Goal: Information Seeking & Learning: Learn about a topic

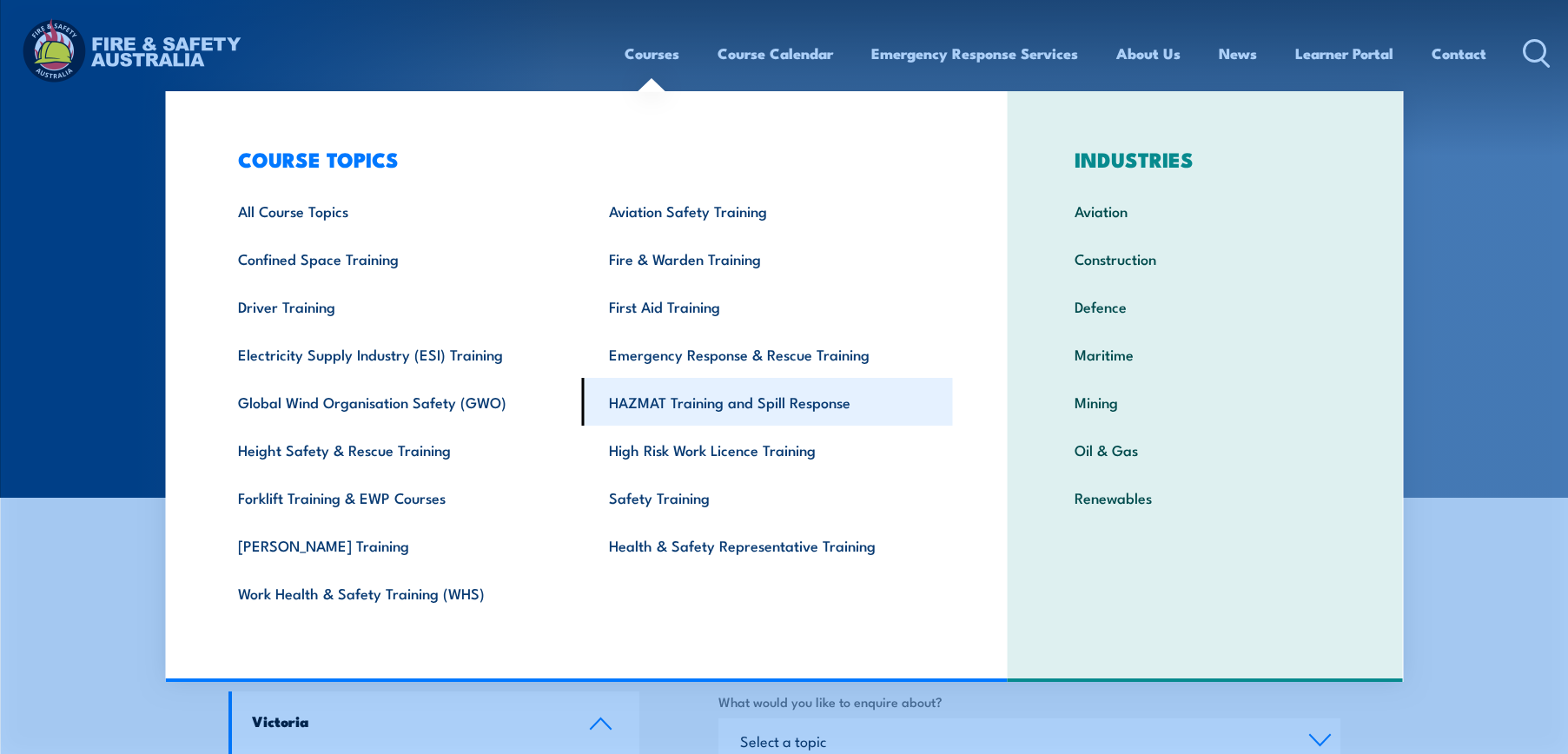
click at [732, 396] on link "HAZMAT Training and Spill Response" at bounding box center [768, 401] width 371 height 48
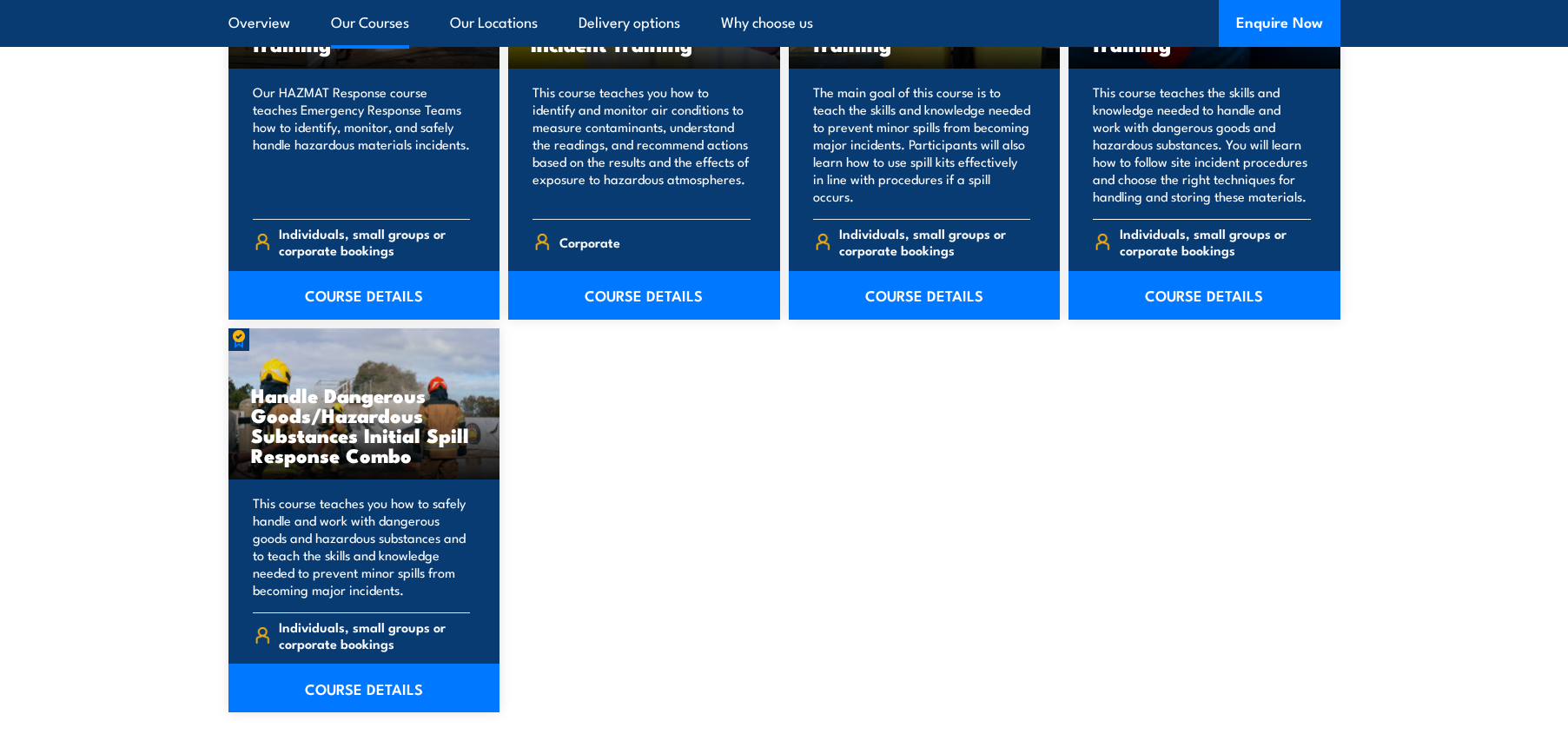
scroll to position [1563, 0]
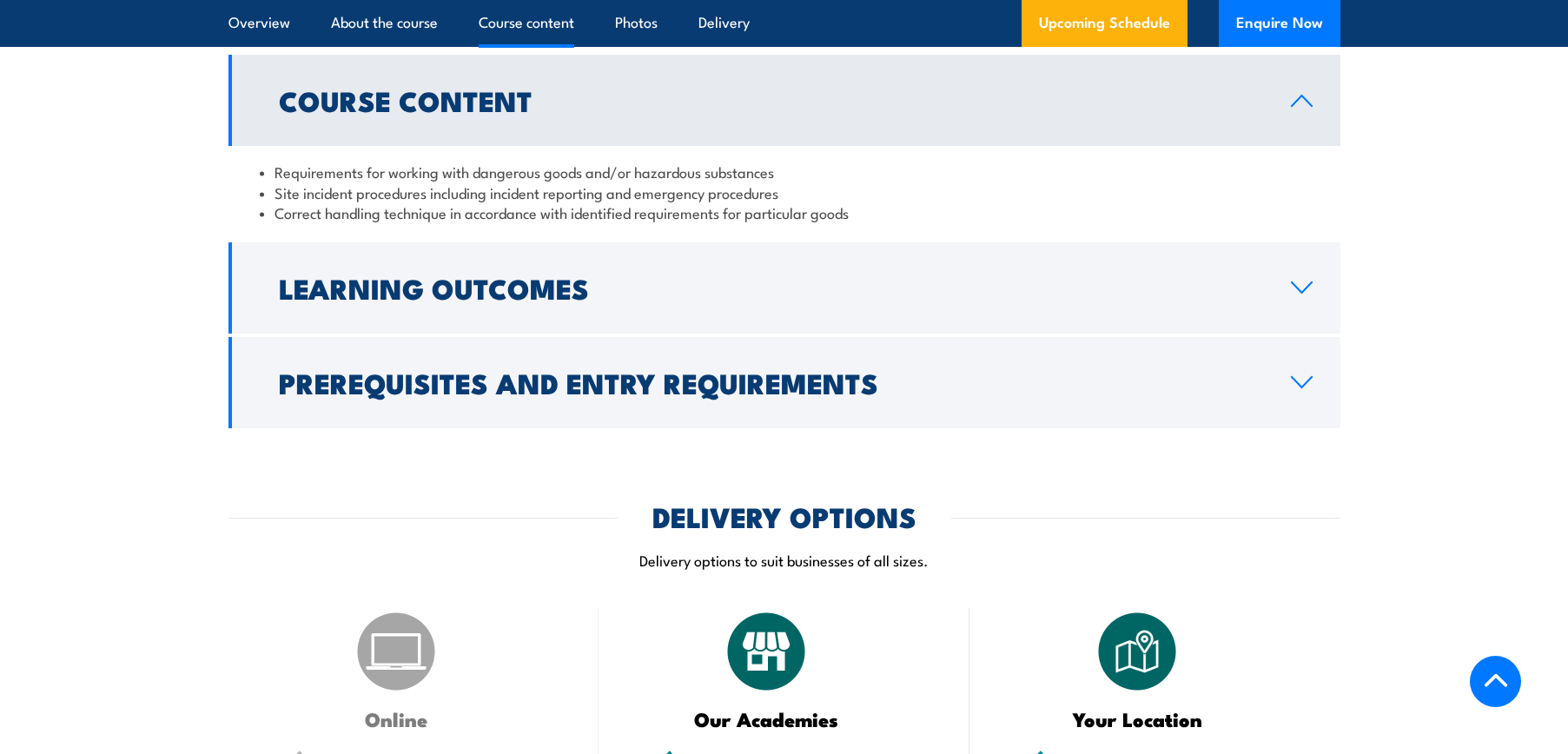
scroll to position [1563, 0]
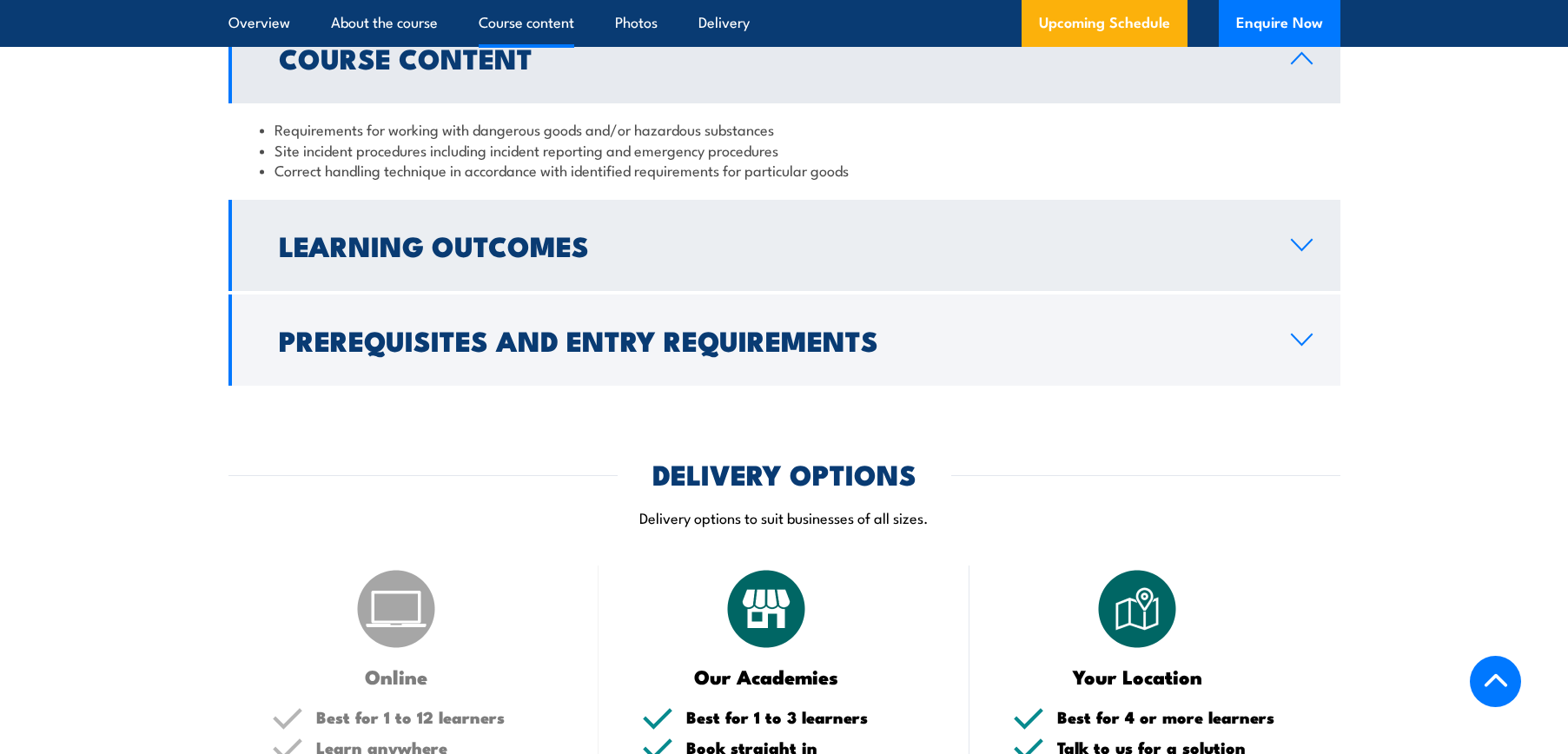
click at [455, 257] on h2 "Learning Outcomes" at bounding box center [770, 244] width 984 height 24
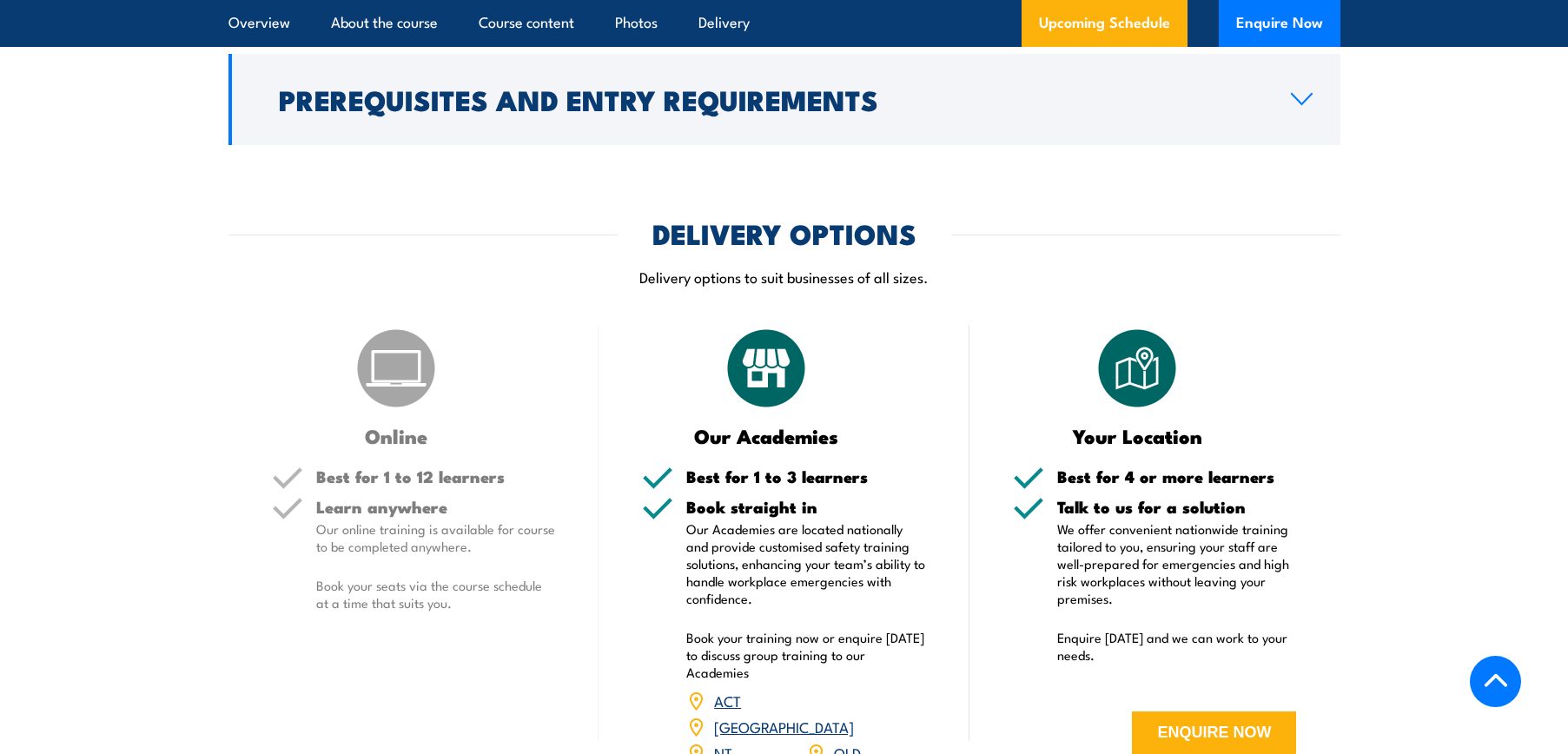
scroll to position [1650, 0]
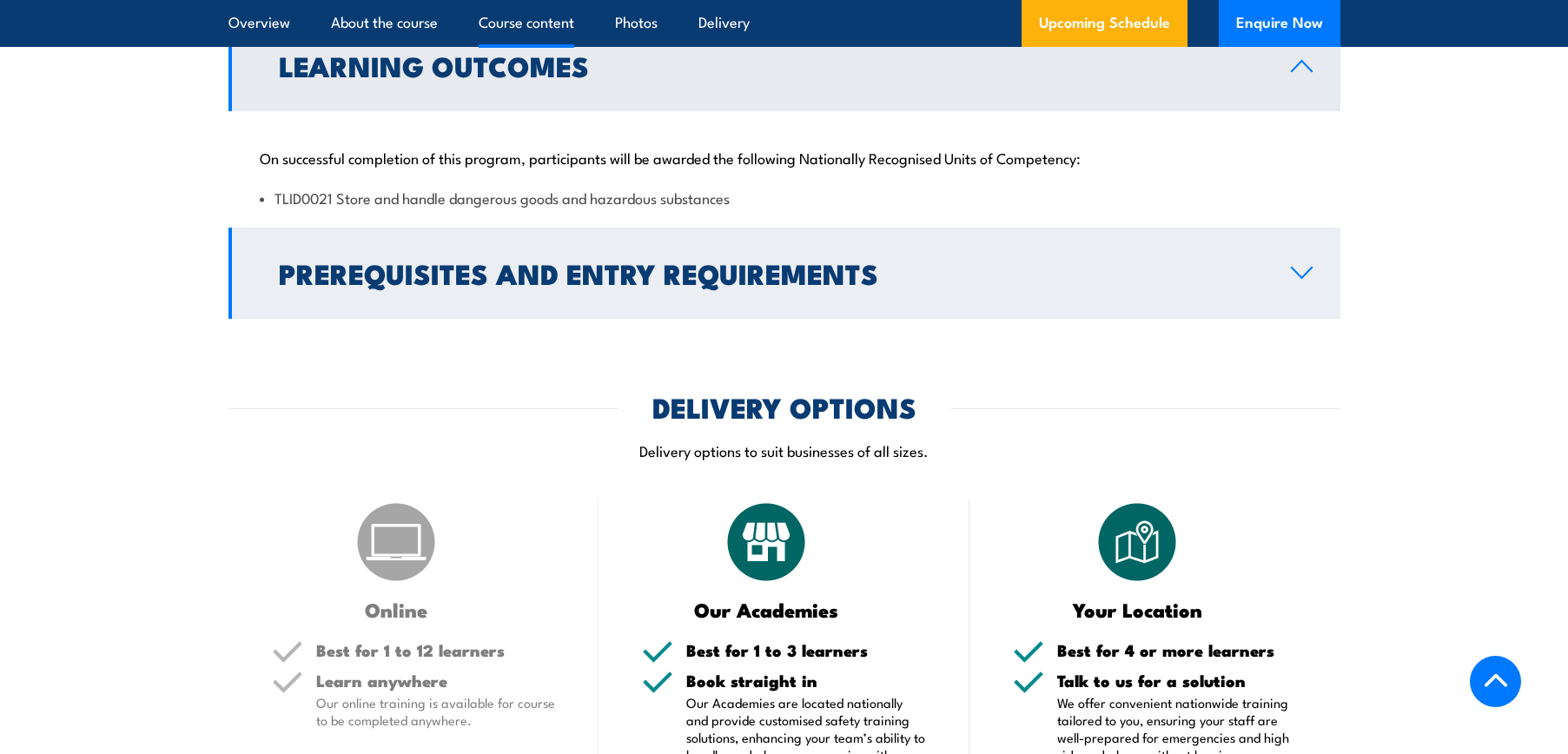
click at [460, 285] on h2 "Prerequisites and Entry Requirements" at bounding box center [770, 272] width 984 height 24
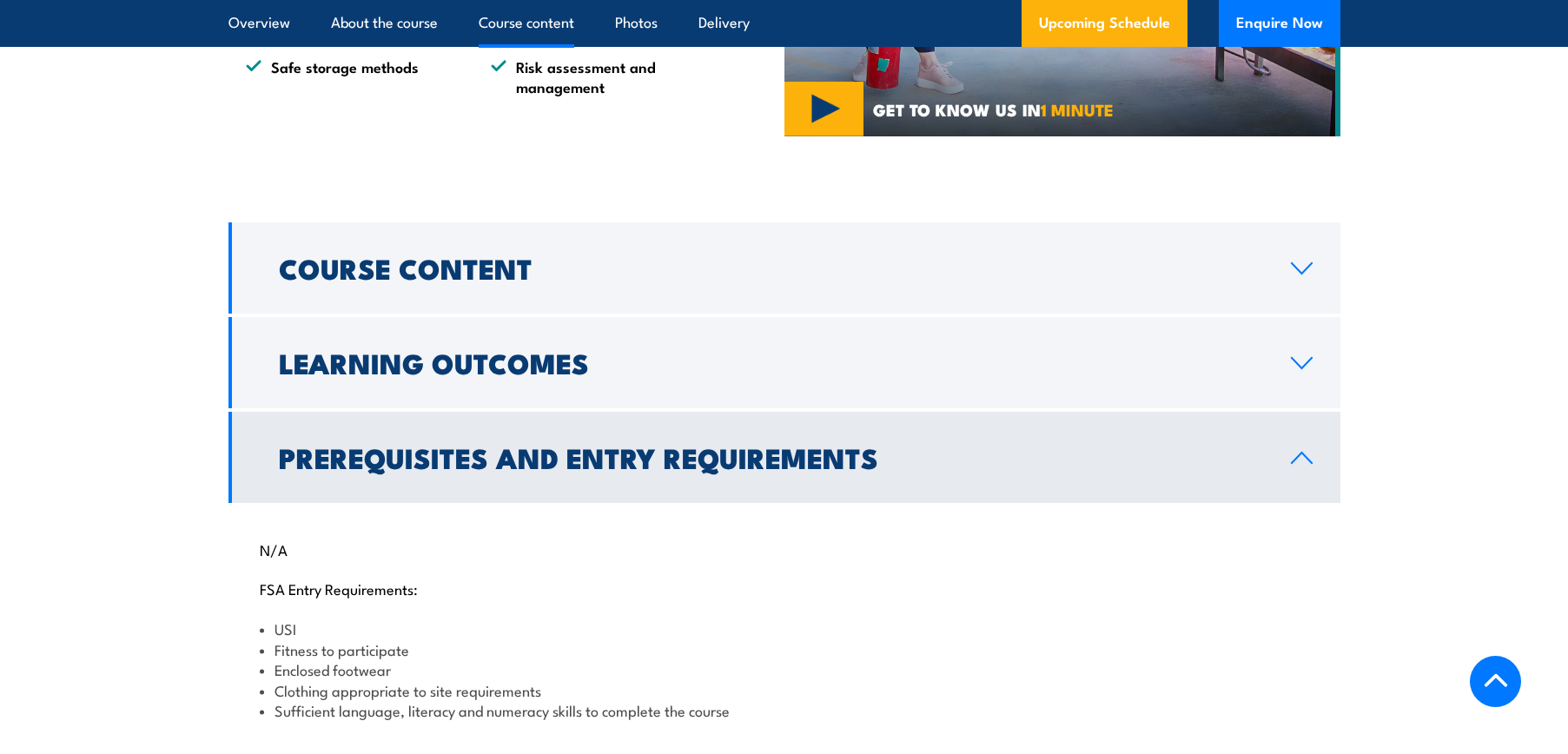
scroll to position [1303, 0]
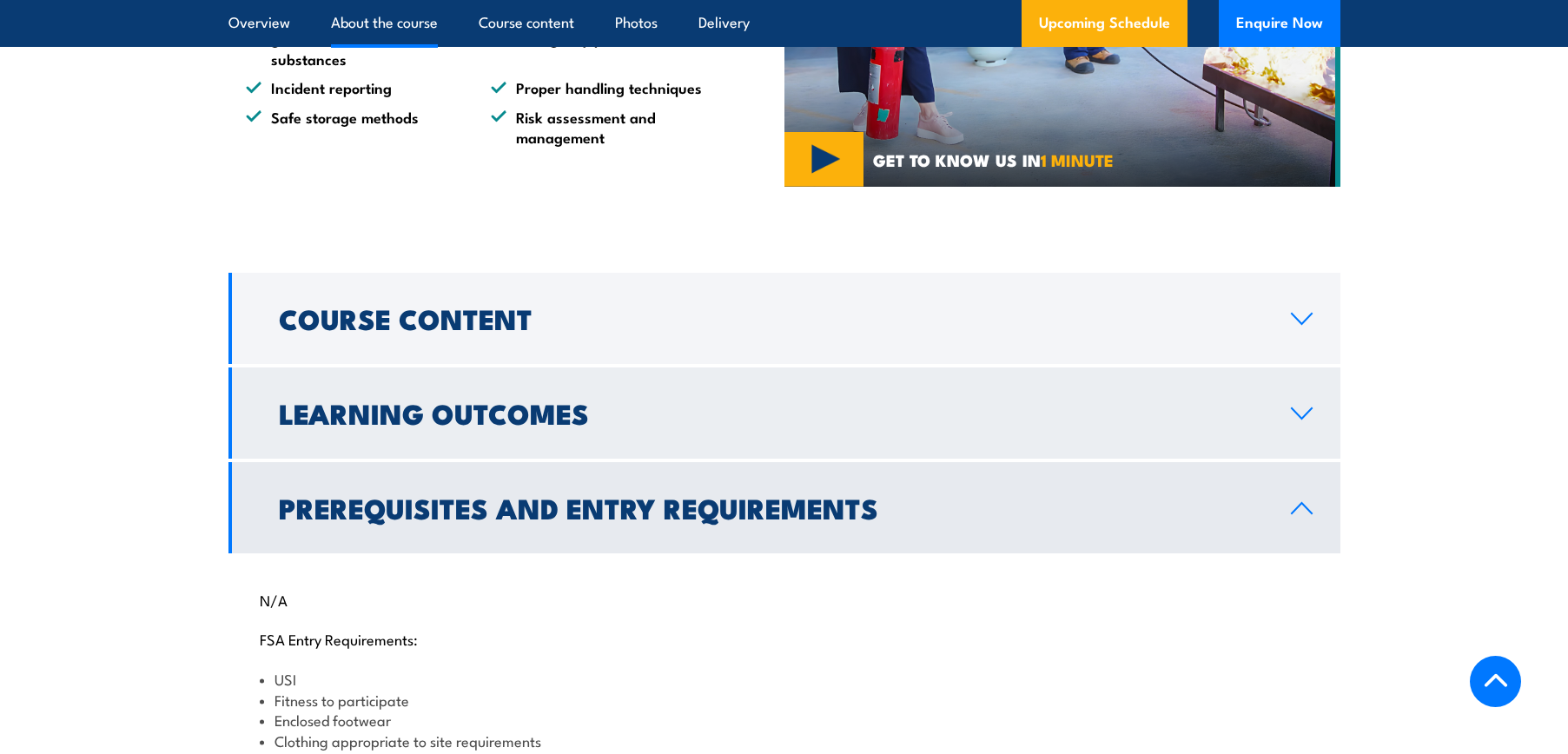
click at [463, 424] on h2 "Learning Outcomes" at bounding box center [770, 412] width 984 height 24
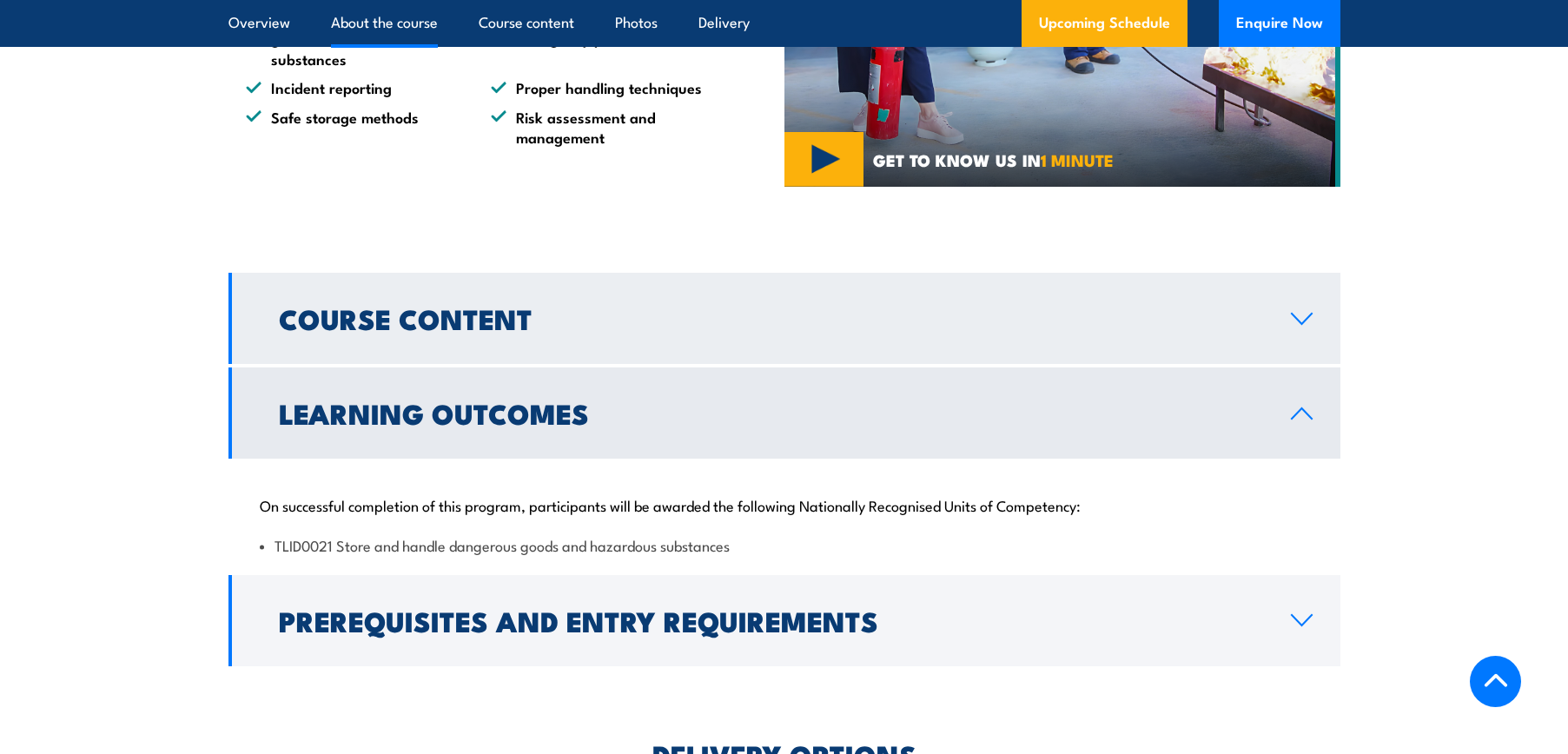
click at [424, 330] on h2 "Course Content" at bounding box center [770, 317] width 984 height 24
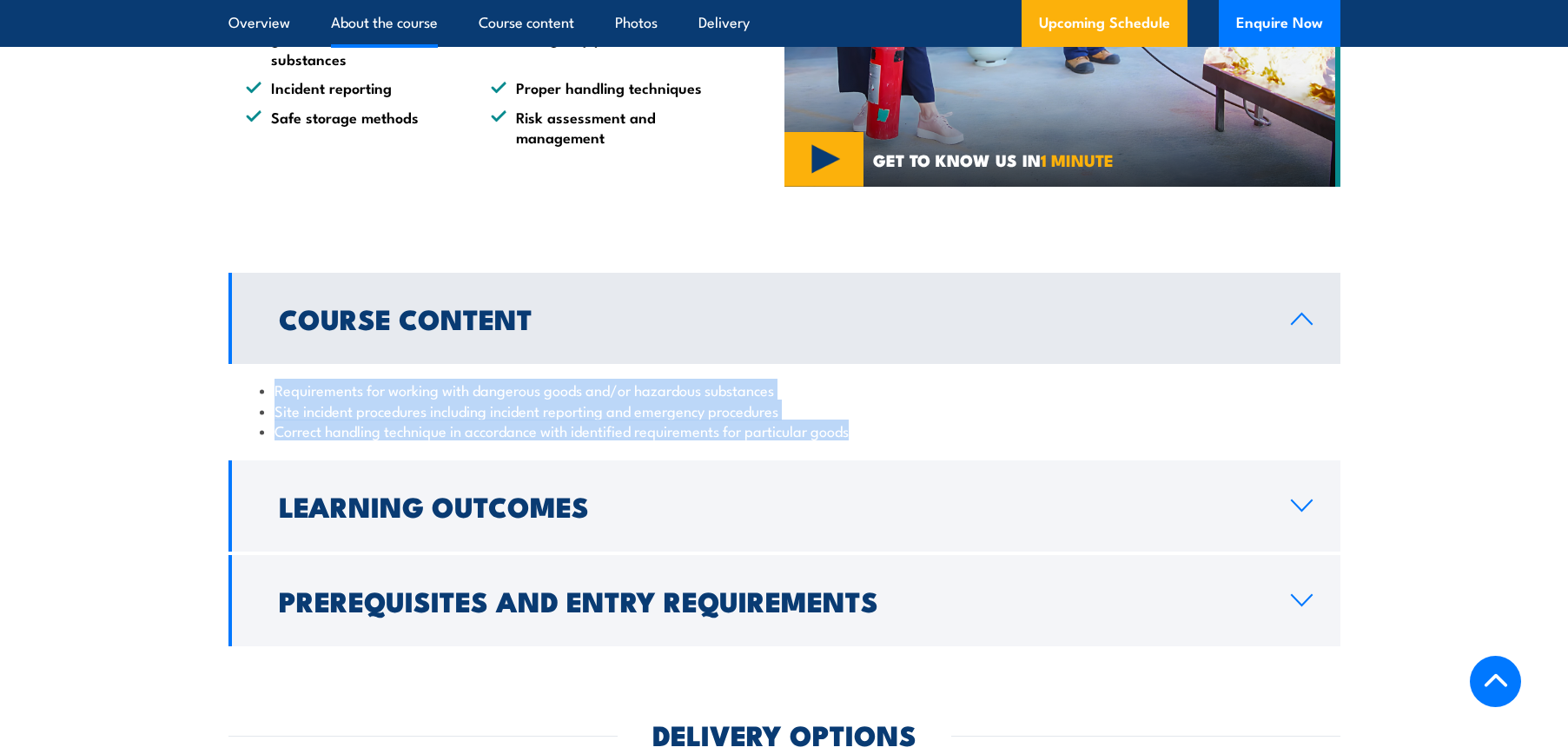
drag, startPoint x: 854, startPoint y: 471, endPoint x: 266, endPoint y: 438, distance: 588.9
click at [266, 438] on ul "Requirements for working with dangerous goods and/or hazardous substances Site …" at bounding box center [784, 409] width 1050 height 60
copy ul "Requirements for working with dangerous goods and/or hazardous substances Site …"
click at [1013, 421] on li "Site incident procedures including incident reporting and emergency procedures" at bounding box center [784, 410] width 1050 height 20
